Goal: Obtain resource: Obtain resource

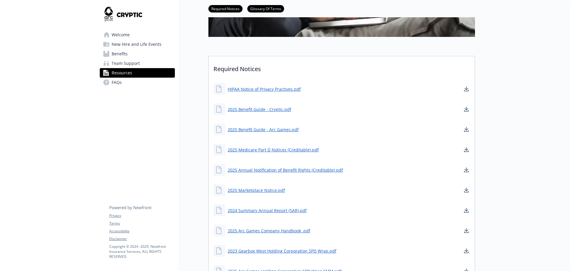
scroll to position [178, 0]
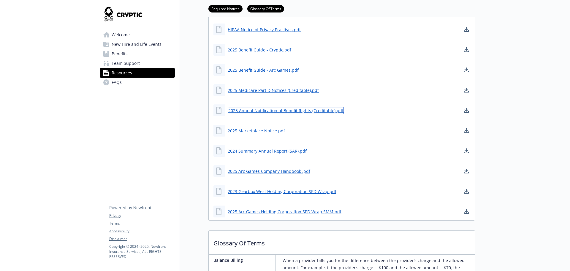
click at [305, 108] on link "2025 Annual Notification of Benefit Rights (Creditable).pdf" at bounding box center [286, 110] width 116 height 7
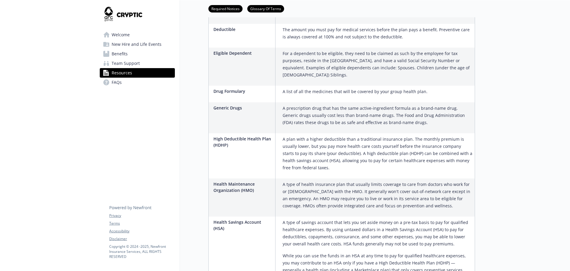
scroll to position [743, 0]
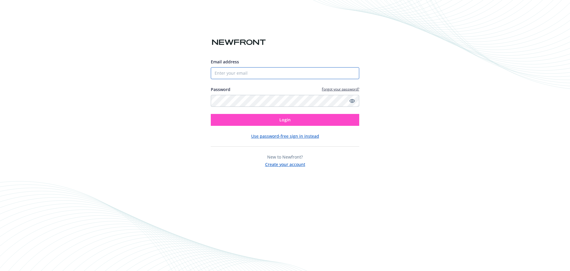
type input "4084066634"
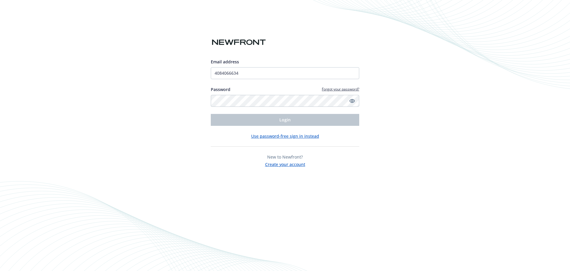
drag, startPoint x: 156, startPoint y: 124, endPoint x: 217, endPoint y: 128, distance: 61.1
click at [156, 124] on div "Email address 4084066634 Password Forgot your password? Login Use password-free…" at bounding box center [285, 135] width 570 height 271
click at [261, 131] on div "Email address 4084066634 Password Forgot your password? Login Use password-free…" at bounding box center [285, 113] width 149 height 109
click at [262, 136] on button "Use password-free sign in instead" at bounding box center [285, 136] width 68 height 6
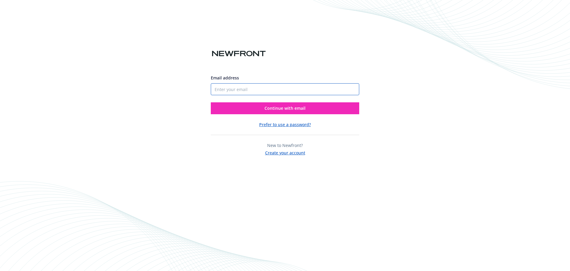
click at [248, 88] on input "Email address" at bounding box center [285, 89] width 149 height 12
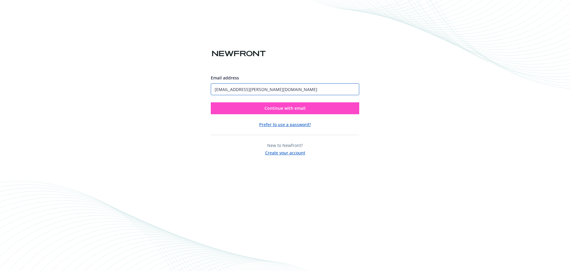
type input "jack.lau@arcgames.com"
click at [235, 111] on button "Continue with email" at bounding box center [285, 108] width 149 height 12
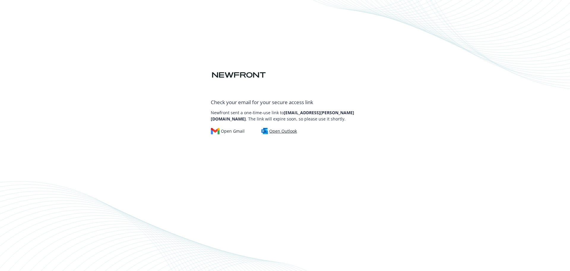
click at [273, 130] on div "Open Outlook" at bounding box center [279, 131] width 36 height 7
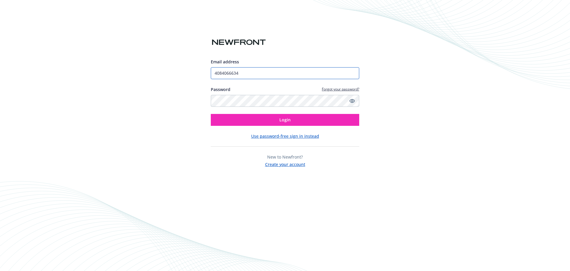
click at [257, 73] on input "4084066634" at bounding box center [285, 73] width 149 height 12
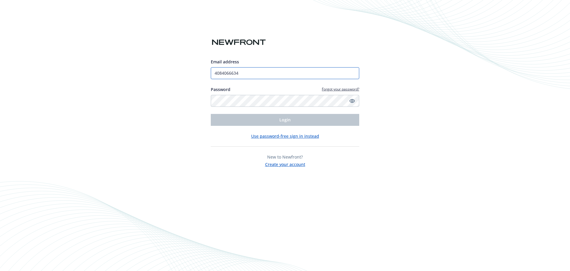
drag, startPoint x: 258, startPoint y: 72, endPoint x: 170, endPoint y: 76, distance: 88.3
click at [170, 76] on div "Email address 4084066634 Password Forgot your password? Login Use password-free…" at bounding box center [285, 135] width 570 height 271
type input "jack.lau@gearboxsf.com"
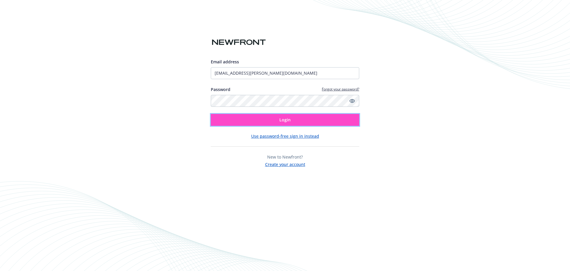
click at [229, 122] on button "Login" at bounding box center [285, 120] width 149 height 12
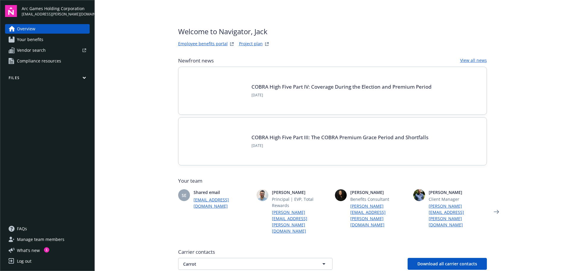
scroll to position [114, 0]
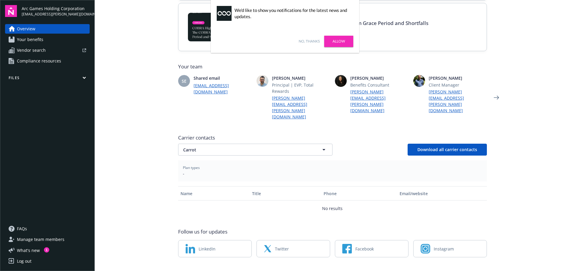
click at [31, 78] on button "Files" at bounding box center [47, 78] width 85 height 7
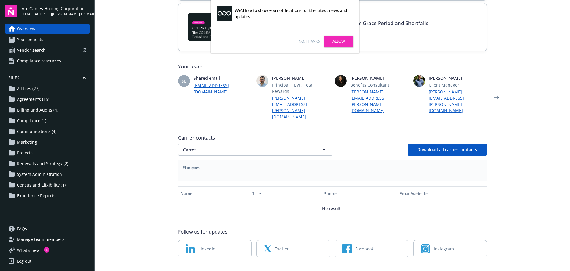
click at [32, 86] on span "All files (27)" at bounding box center [28, 89] width 23 height 10
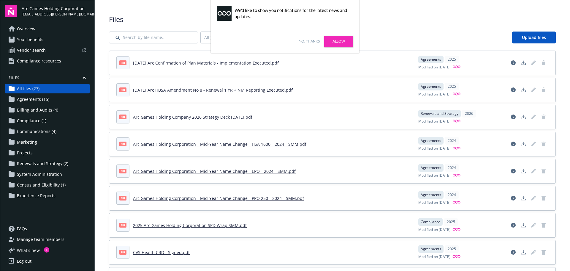
click at [312, 40] on link "No, thanks" at bounding box center [309, 41] width 21 height 5
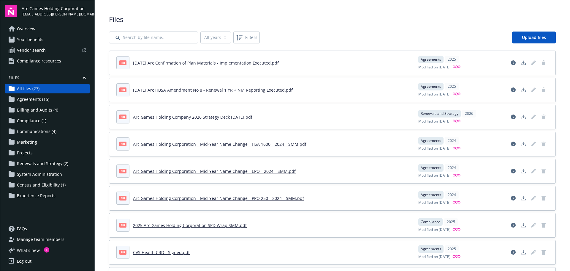
click at [56, 100] on link "Agreements (15)" at bounding box center [47, 99] width 85 height 10
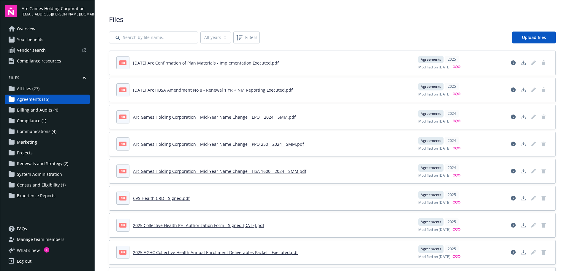
click at [53, 88] on link "All files (27)" at bounding box center [47, 89] width 85 height 10
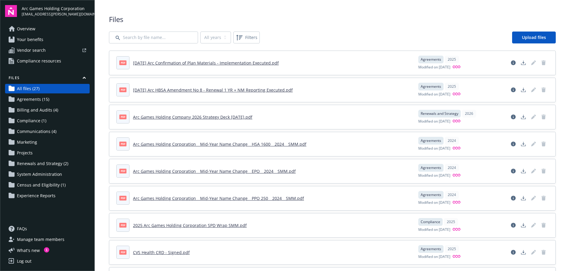
click at [53, 87] on link "All files (27)" at bounding box center [47, 89] width 85 height 10
drag, startPoint x: 343, startPoint y: 14, endPoint x: 293, endPoint y: 0, distance: 51.7
click at [308, 19] on span "Files" at bounding box center [332, 19] width 447 height 10
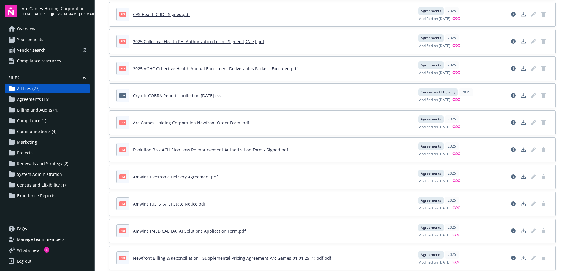
scroll to position [267, 0]
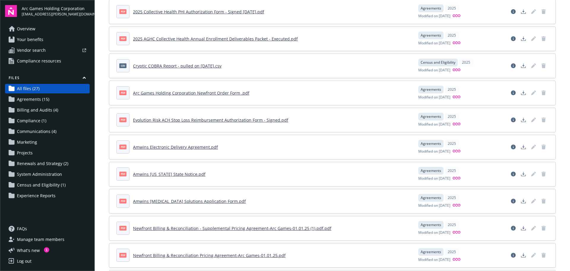
click at [60, 99] on link "Agreements (15)" at bounding box center [47, 99] width 85 height 10
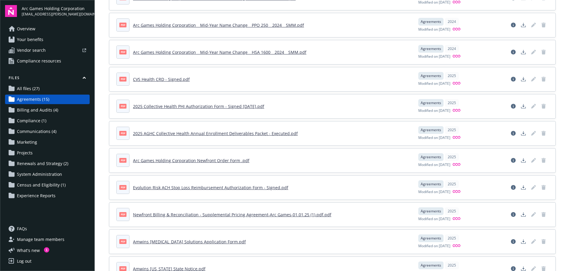
scroll to position [149, 0]
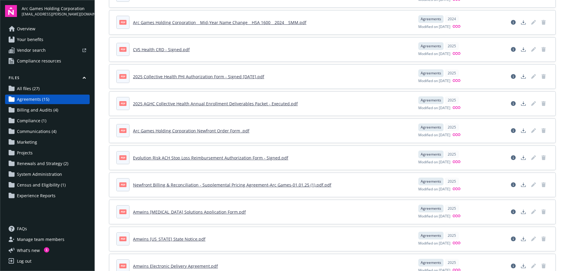
click at [240, 157] on link "Evolution Risk ACH Stop Loss Reimbursement Authorization Form - Signed.pdf" at bounding box center [210, 158] width 155 height 6
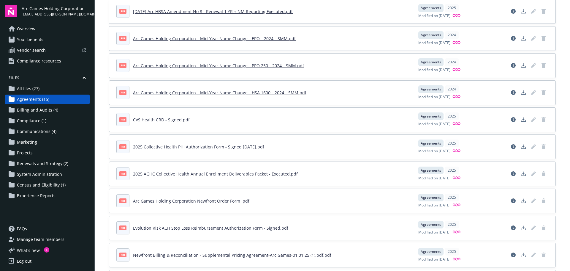
scroll to position [197, 0]
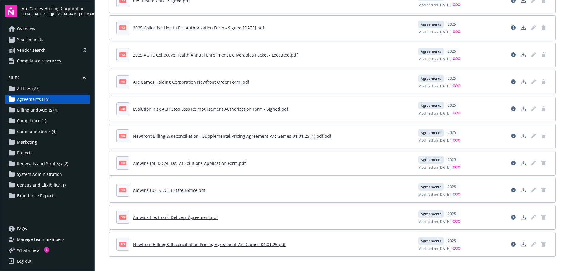
click at [169, 161] on link "Amwins [MEDICAL_DATA] Solutions Application Form.pdf" at bounding box center [189, 163] width 113 height 6
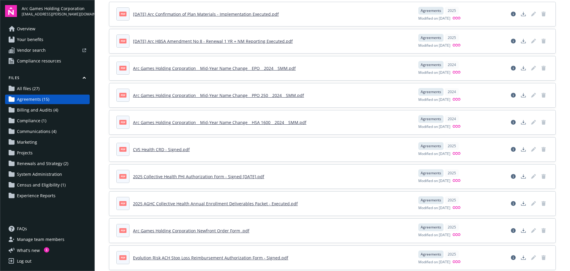
scroll to position [0, 0]
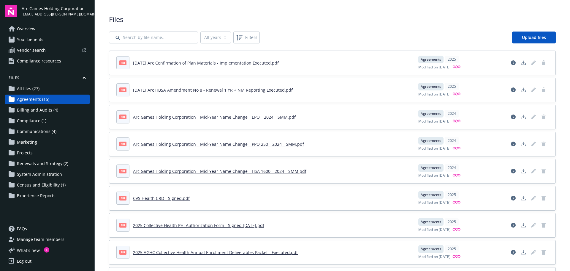
click at [168, 64] on link "[DATE] Arc Confirmation of Plan Materials - Implementation Executed.pdf" at bounding box center [206, 63] width 146 height 6
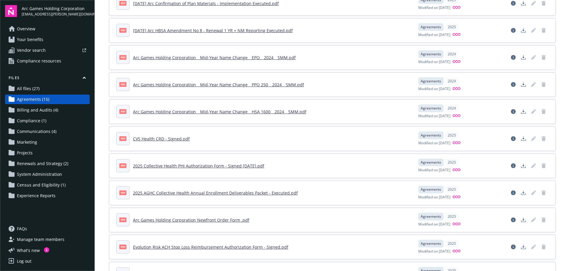
scroll to position [89, 0]
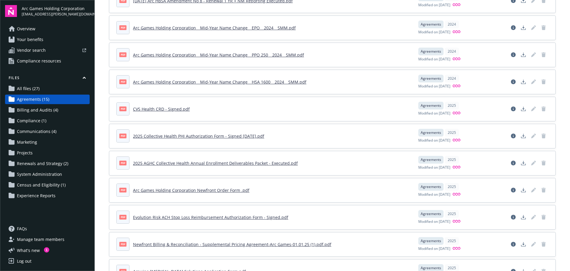
click at [173, 162] on link "2025 AGHC Collective Health Annual Enrollment Deliverables Packet - Executed.pdf" at bounding box center [215, 163] width 165 height 6
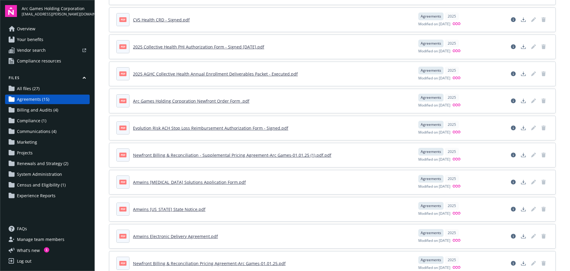
scroll to position [197, 0]
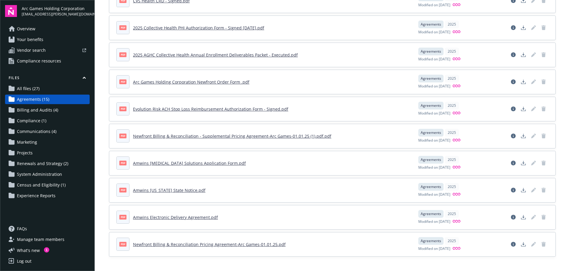
click at [156, 191] on link "Amwins [US_STATE] State Notice.pdf" at bounding box center [169, 190] width 72 height 6
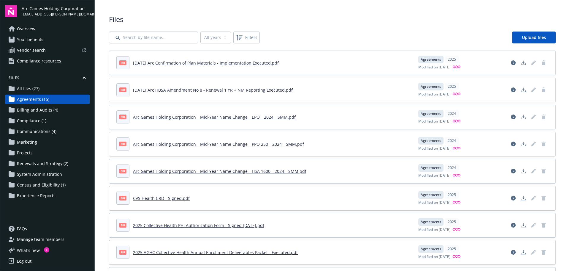
click at [211, 18] on span "Files" at bounding box center [332, 19] width 447 height 10
click at [220, 18] on span "Files" at bounding box center [332, 19] width 447 height 10
click at [215, 32] on select "All years 2025 2024" at bounding box center [215, 37] width 31 height 12
click at [218, 38] on select "All years 2025 2024" at bounding box center [215, 37] width 31 height 12
click at [216, 20] on span "Files" at bounding box center [332, 19] width 447 height 10
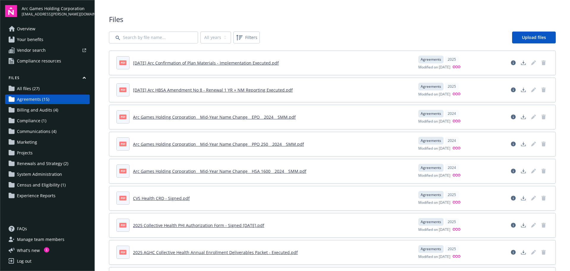
click at [62, 124] on link "Compliance (1)" at bounding box center [47, 121] width 85 height 10
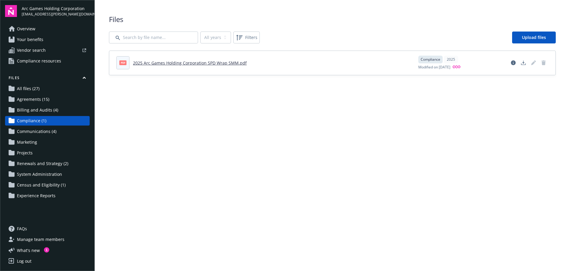
click at [62, 185] on span "Census and Eligibility (1)" at bounding box center [41, 185] width 49 height 10
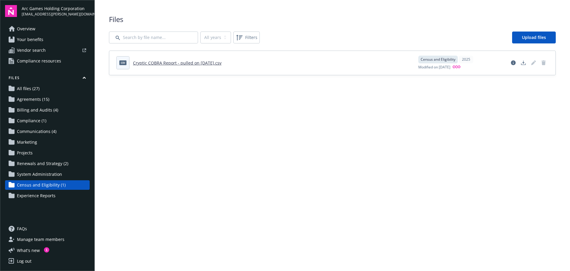
click at [62, 196] on link "Experience Reports" at bounding box center [47, 196] width 85 height 10
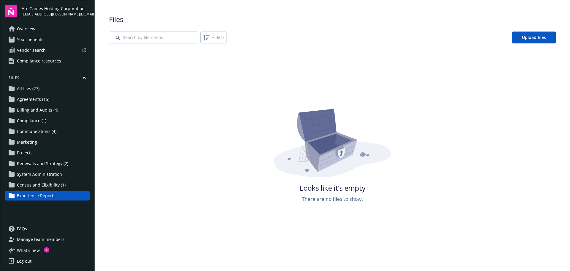
click at [64, 172] on link "System Administration" at bounding box center [47, 174] width 85 height 10
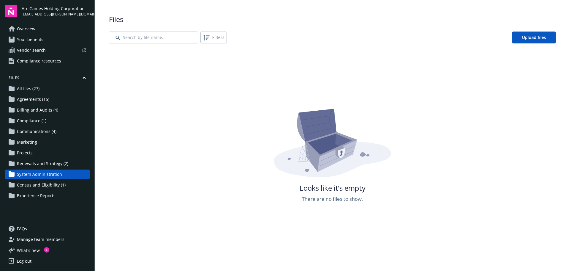
click at [64, 164] on span "Renewals and Strategy (2)" at bounding box center [42, 164] width 51 height 10
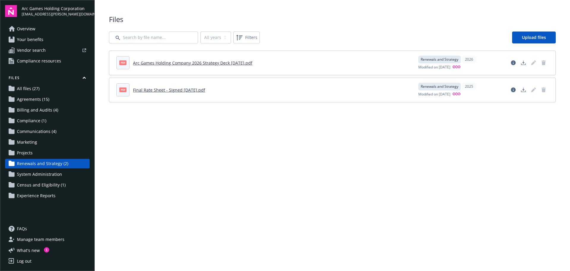
click at [61, 153] on link "Projects" at bounding box center [47, 153] width 85 height 10
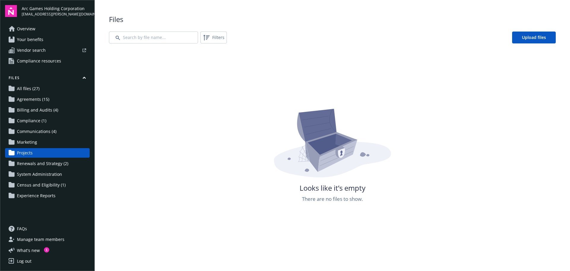
click at [60, 141] on link "Marketing" at bounding box center [47, 142] width 85 height 10
click at [60, 131] on link "Communications (4)" at bounding box center [47, 132] width 85 height 10
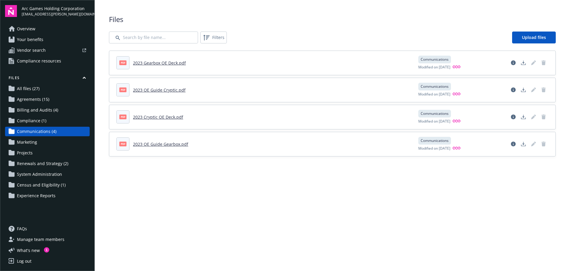
click at [59, 120] on link "Compliance (1)" at bounding box center [47, 121] width 85 height 10
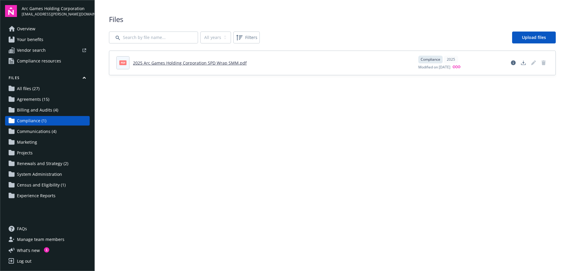
click at [168, 63] on link "2025 Arc Games Holding Corporation SPD Wrap SMM.pdf" at bounding box center [190, 63] width 114 height 6
click at [40, 112] on span "Billing and Audits (4)" at bounding box center [37, 110] width 41 height 10
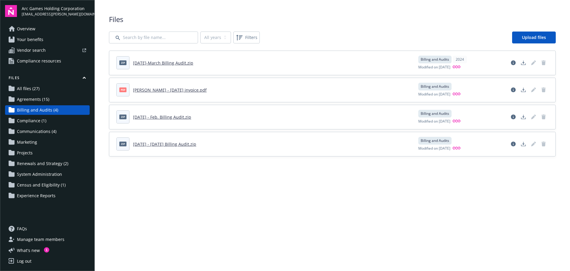
click at [39, 97] on span "Agreements (15)" at bounding box center [33, 99] width 32 height 10
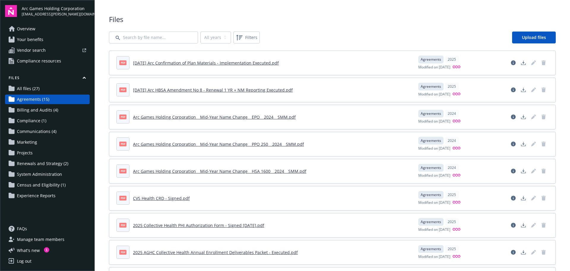
click at [41, 62] on span "Compliance resources" at bounding box center [39, 61] width 44 height 10
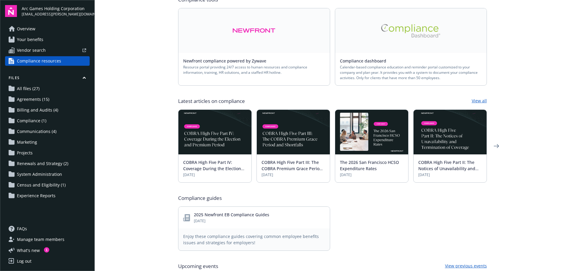
scroll to position [242, 0]
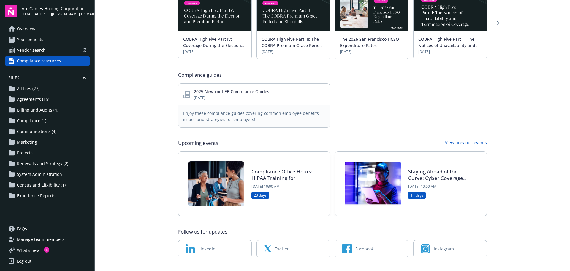
click at [34, 49] on span "Vendor search" at bounding box center [31, 50] width 29 height 10
click at [50, 38] on link "Your benefits" at bounding box center [47, 40] width 85 height 10
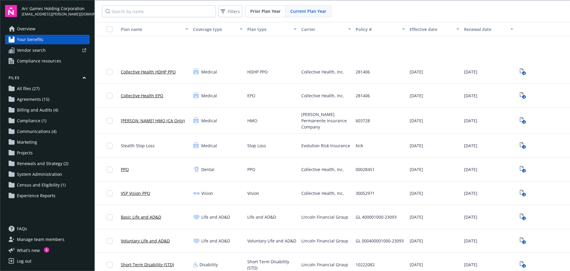
scroll to position [59, 0]
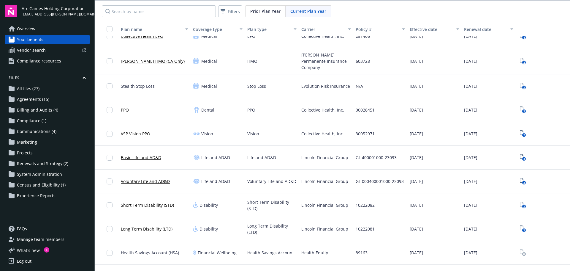
click at [142, 179] on link "Voluntary Life and AD&D" at bounding box center [145, 181] width 49 height 6
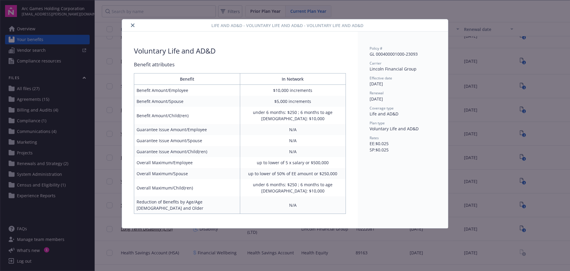
click at [493, 190] on div "Life and AD&D - Voluntary Life and AD&D - Voluntary Life and AD&D Voluntary Lif…" at bounding box center [285, 135] width 570 height 271
click at [131, 25] on button "close" at bounding box center [132, 25] width 7 height 7
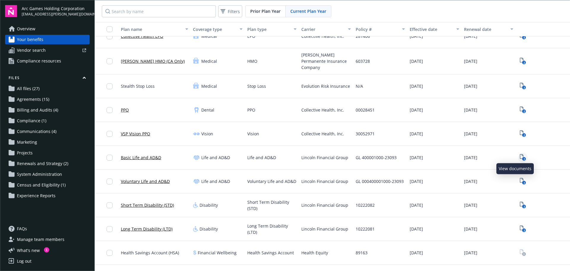
click at [520, 154] on icon "View Plan Documents" at bounding box center [522, 156] width 4 height 5
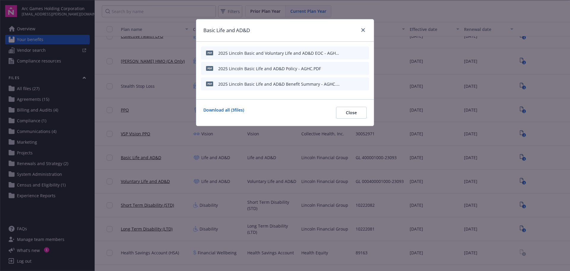
click at [364, 51] on icon "preview file" at bounding box center [363, 52] width 5 height 4
click at [353, 51] on icon "download file" at bounding box center [353, 52] width 5 height 5
click at [222, 110] on link "Download all ( 3 files)" at bounding box center [223, 113] width 41 height 12
click at [354, 68] on icon "download file" at bounding box center [354, 68] width 4 height 4
click at [355, 84] on icon "download file" at bounding box center [353, 83] width 5 height 5
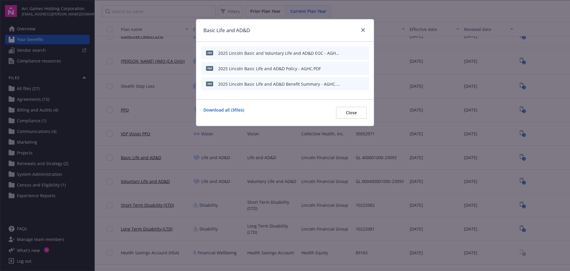
click at [354, 53] on icon "download file" at bounding box center [353, 52] width 5 height 5
click at [362, 29] on icon "close" at bounding box center [363, 30] width 4 height 4
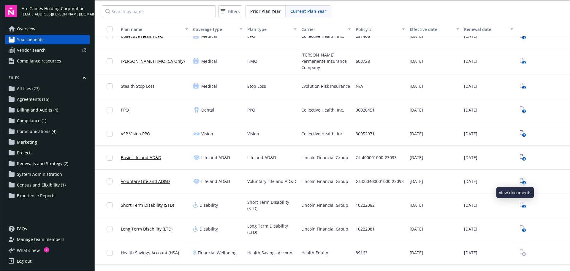
click at [518, 176] on link "3" at bounding box center [523, 181] width 10 height 10
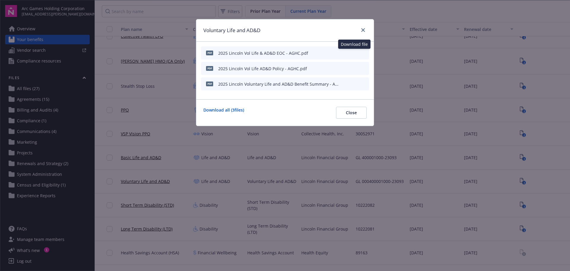
click at [353, 52] on icon "download file" at bounding box center [354, 52] width 4 height 4
click at [356, 67] on icon "download file" at bounding box center [353, 68] width 5 height 5
click at [354, 82] on icon "download file" at bounding box center [354, 83] width 4 height 4
click at [363, 29] on icon "close" at bounding box center [363, 30] width 4 height 4
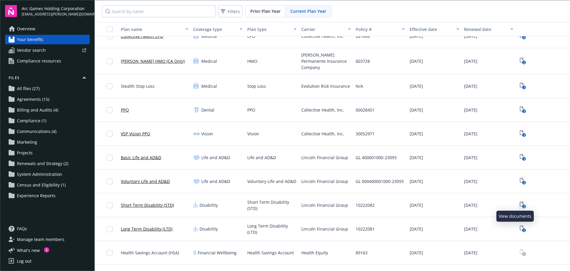
click at [520, 201] on icon "3" at bounding box center [523, 204] width 6 height 7
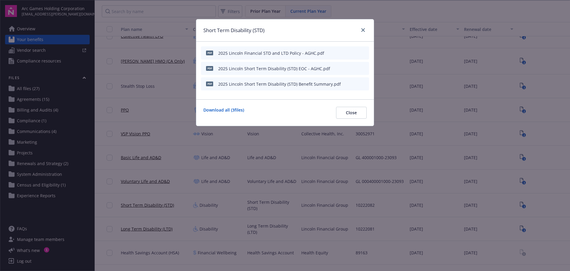
click at [354, 53] on icon "download file" at bounding box center [353, 52] width 5 height 5
click at [354, 67] on icon "download file" at bounding box center [353, 68] width 5 height 5
drag, startPoint x: 354, startPoint y: 83, endPoint x: 353, endPoint y: 72, distance: 10.4
click at [354, 83] on icon "download file" at bounding box center [353, 83] width 5 height 5
click at [362, 31] on icon "close" at bounding box center [363, 30] width 4 height 4
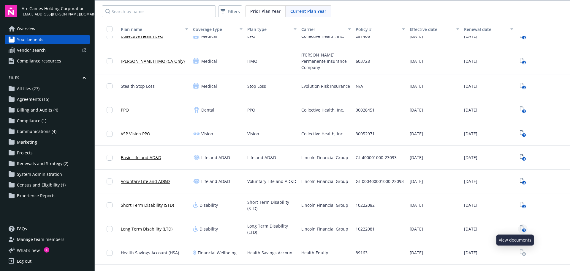
click at [520, 226] on icon "3" at bounding box center [523, 228] width 6 height 7
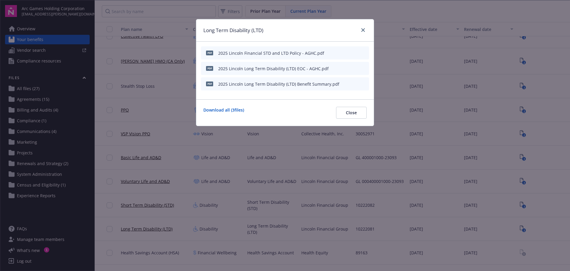
click at [353, 52] on icon "download file" at bounding box center [353, 52] width 5 height 5
click at [356, 68] on icon "download file" at bounding box center [353, 68] width 5 height 5
click at [353, 85] on icon "download file" at bounding box center [353, 83] width 5 height 5
click at [363, 27] on link "close" at bounding box center [363, 29] width 7 height 7
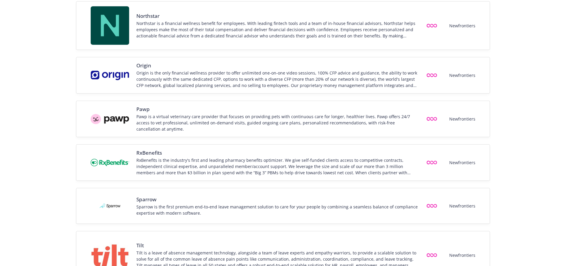
scroll to position [772, 0]
